Goal: Task Accomplishment & Management: Use online tool/utility

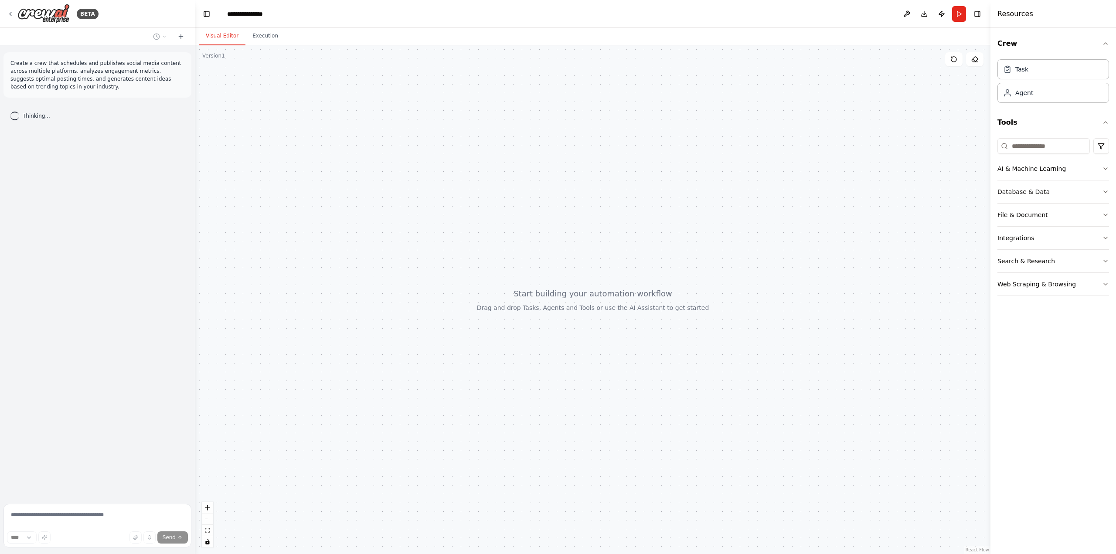
click at [94, 414] on div "Create a crew that schedules and publishes social media content across multiple…" at bounding box center [97, 272] width 195 height 455
click at [4, 15] on div "BETA" at bounding box center [97, 14] width 195 height 28
click at [10, 14] on icon at bounding box center [11, 13] width 2 height 3
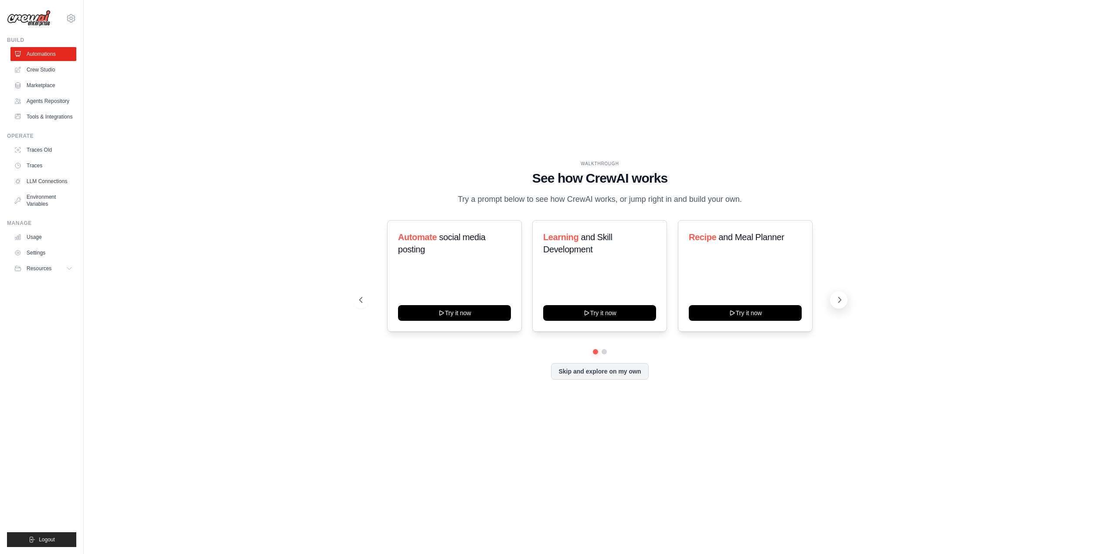
click at [838, 304] on icon at bounding box center [839, 299] width 9 height 9
click at [358, 304] on icon at bounding box center [360, 299] width 9 height 9
click at [455, 318] on button "Try it now" at bounding box center [454, 312] width 113 height 16
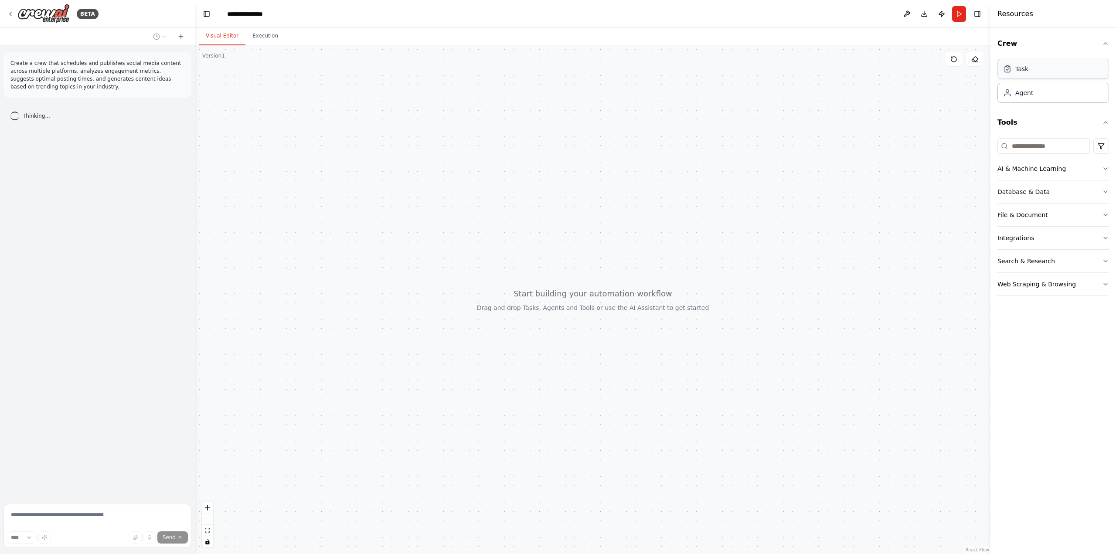
click at [1043, 75] on div "Task" at bounding box center [1053, 69] width 112 height 20
click at [721, 213] on icon at bounding box center [722, 211] width 4 height 4
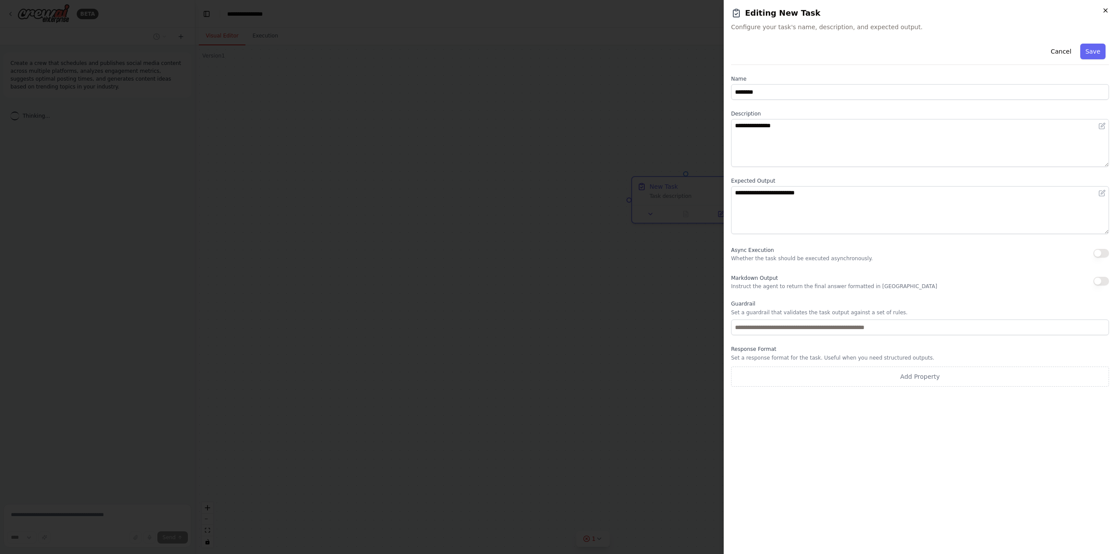
click at [1107, 13] on icon "button" at bounding box center [1105, 10] width 7 height 7
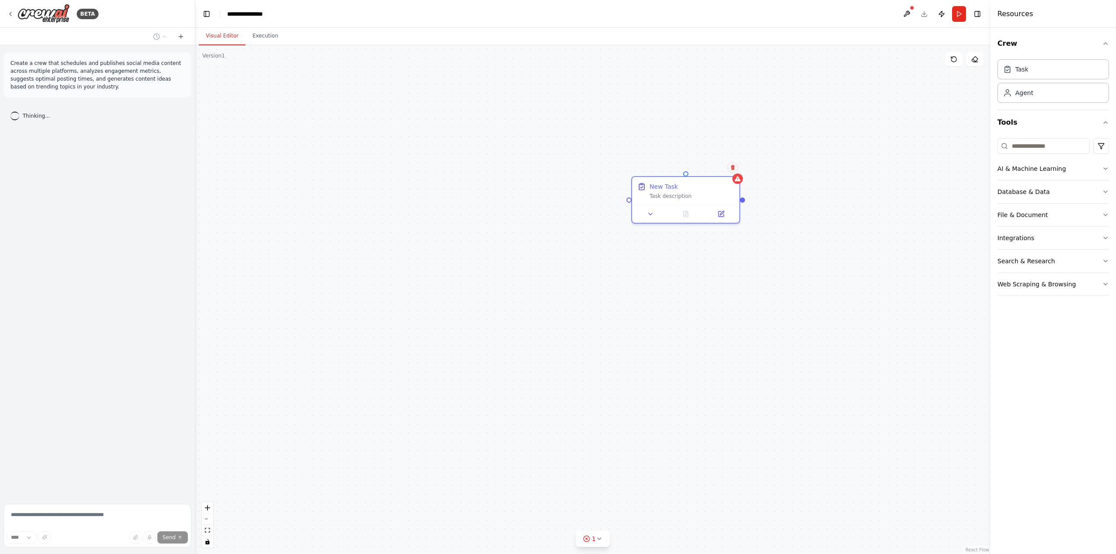
click at [731, 170] on button at bounding box center [732, 167] width 11 height 11
click at [716, 170] on button "Confirm" at bounding box center [708, 167] width 31 height 10
drag, startPoint x: 684, startPoint y: 185, endPoint x: 1053, endPoint y: 365, distance: 410.7
click at [1049, 367] on div "**********" at bounding box center [558, 277] width 1116 height 554
drag, startPoint x: 897, startPoint y: 386, endPoint x: 624, endPoint y: 393, distance: 273.8
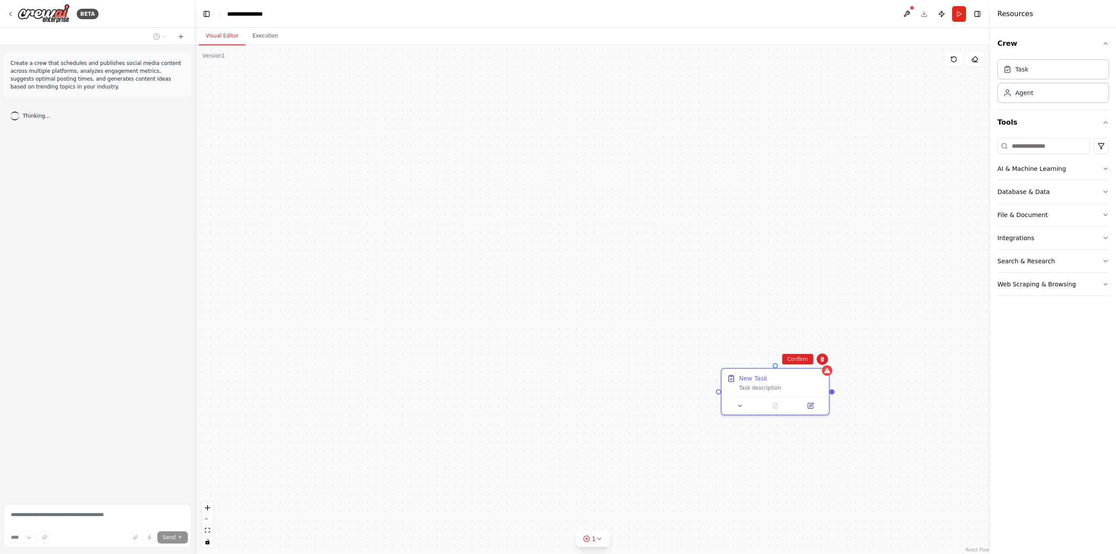
click at [624, 393] on div "New Task Task description" at bounding box center [592, 299] width 795 height 509
click at [791, 358] on button "Confirm" at bounding box center [797, 359] width 31 height 10
click at [1052, 283] on div "Web Scraping & Browsing" at bounding box center [1036, 284] width 78 height 9
